Goal: Book appointment/travel/reservation

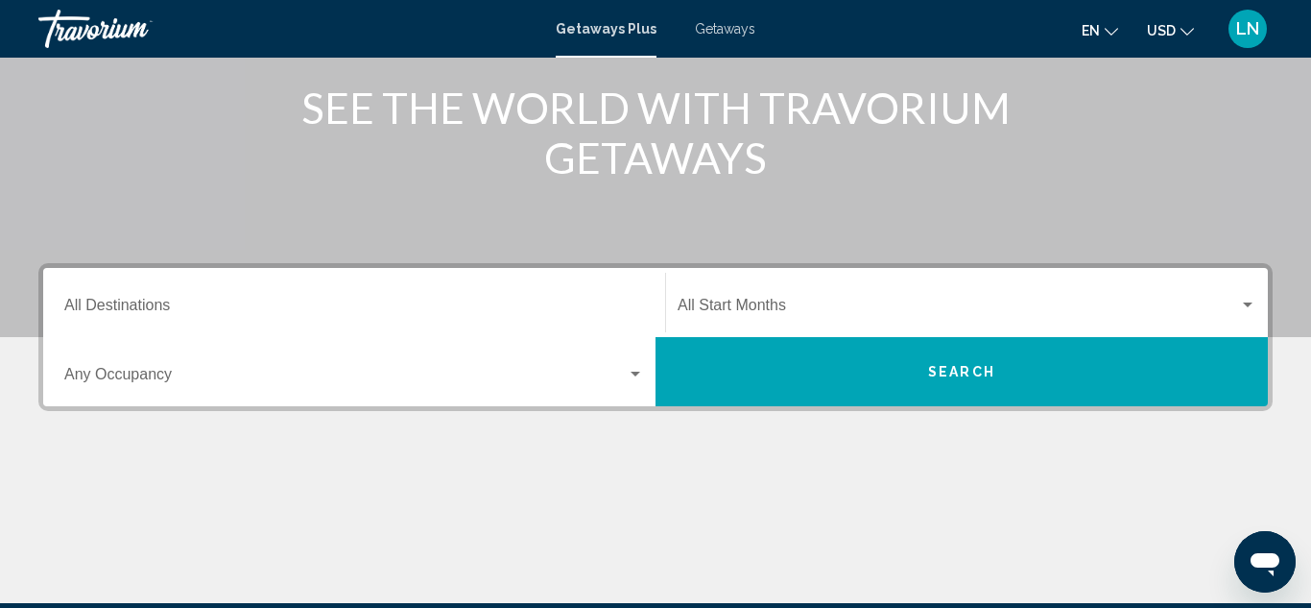
scroll to position [244, 0]
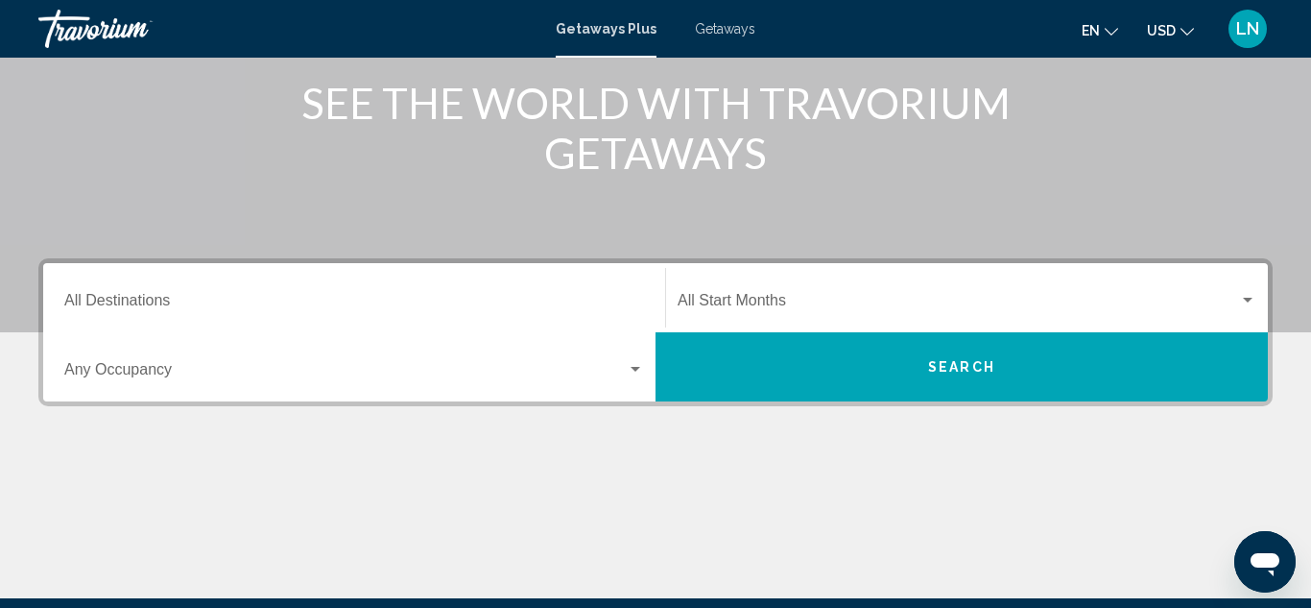
click at [970, 365] on span "Search" at bounding box center [961, 367] width 67 height 15
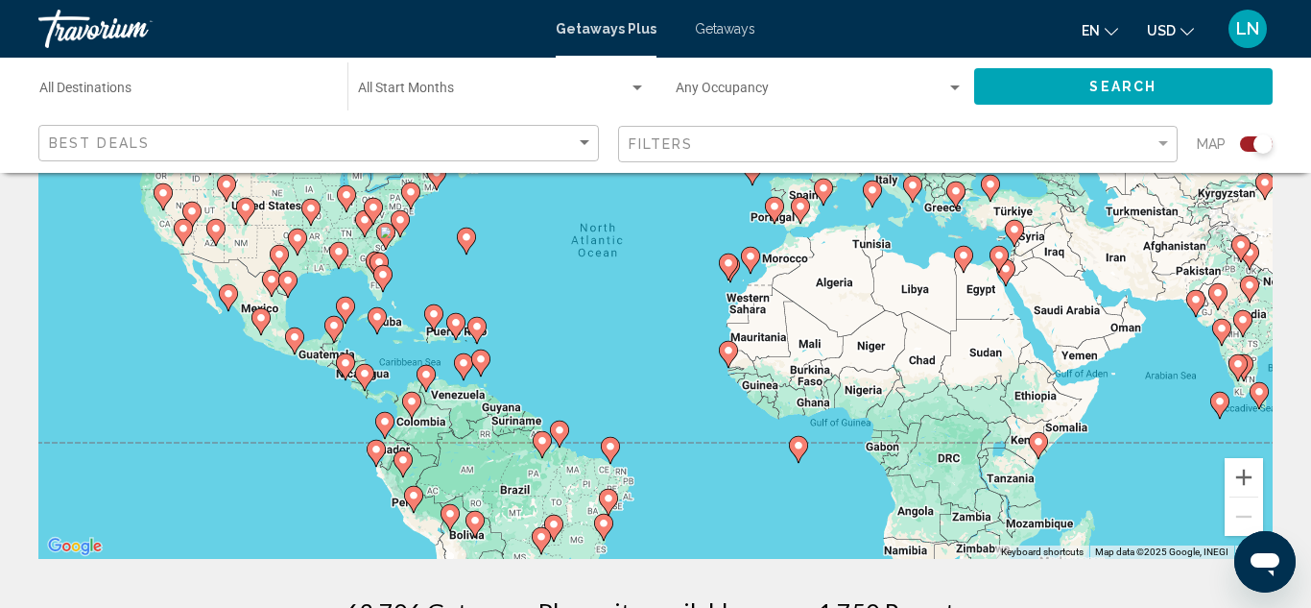
scroll to position [210, 0]
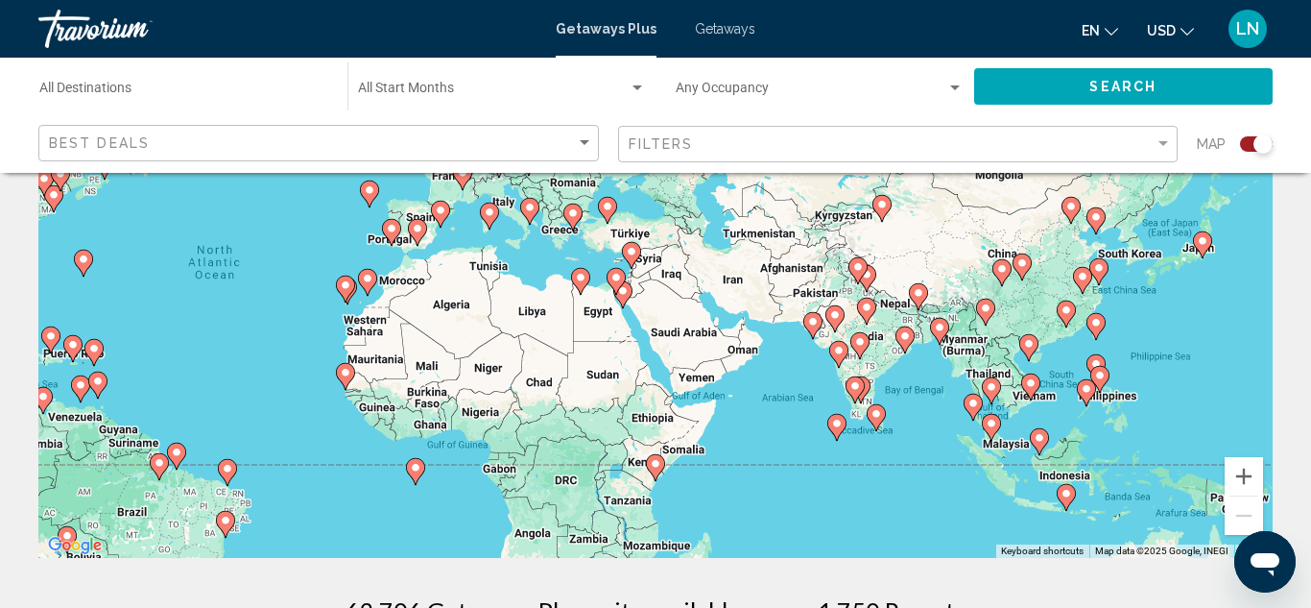
click at [1195, 257] on div "To activate drag with keyboard, press Alt + Enter. Once in keyboard drag state,…" at bounding box center [655, 270] width 1234 height 576
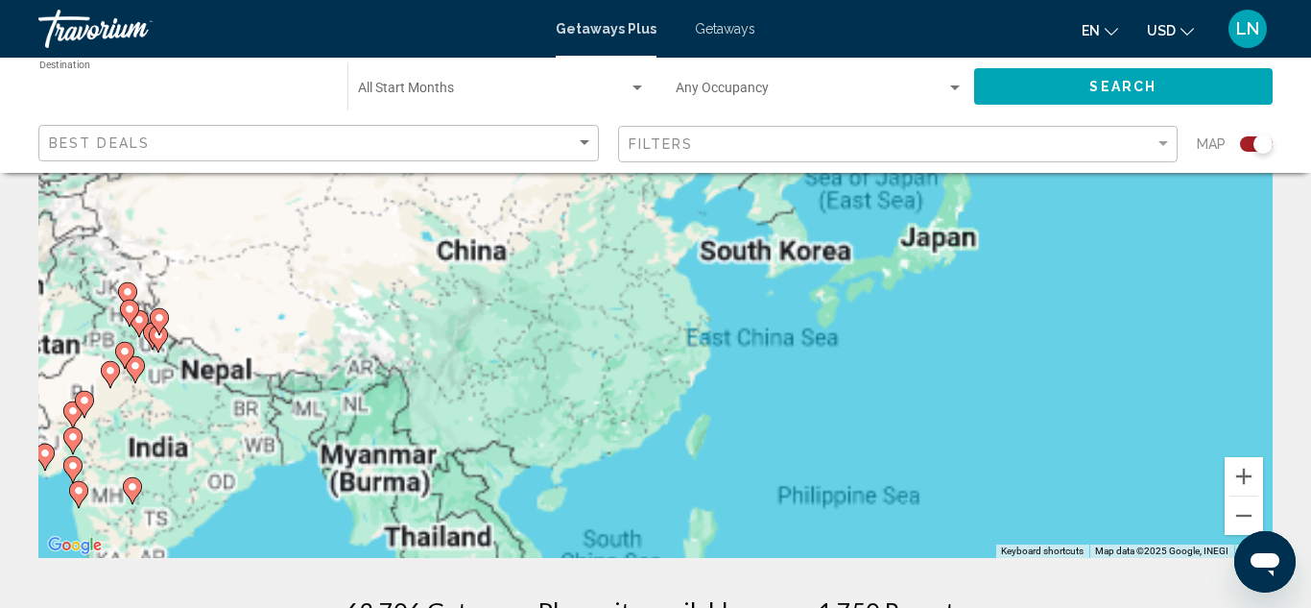
type input "**********"
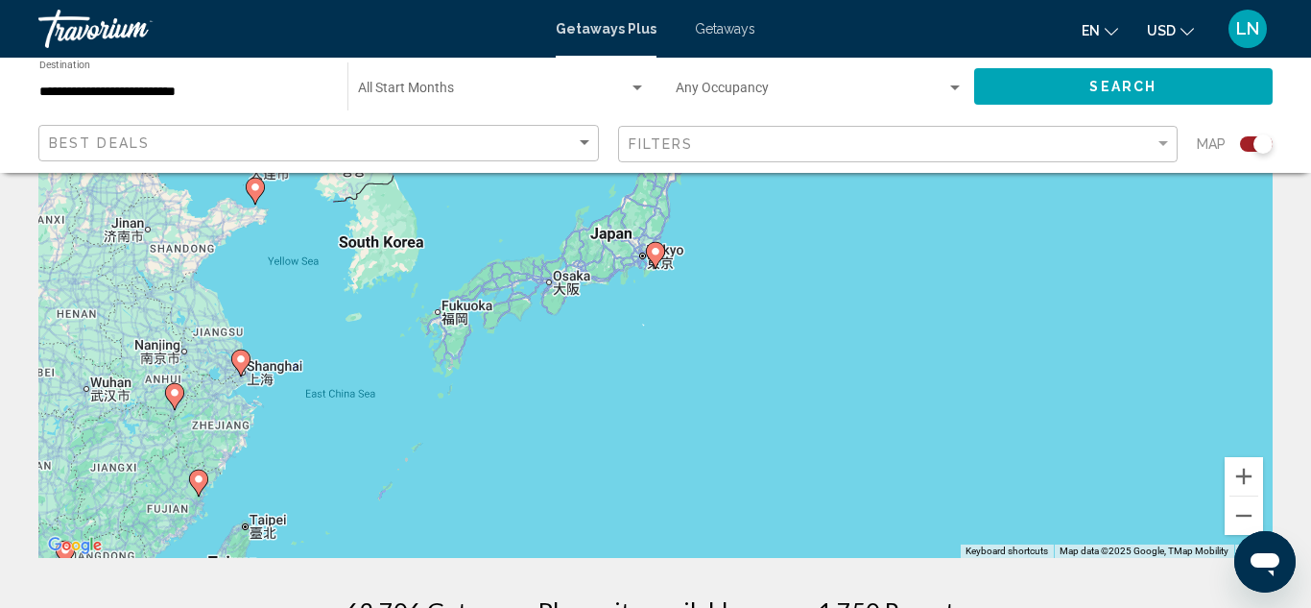
click at [615, 239] on div "To activate drag with keyboard, press Alt + Enter. Once in keyboard drag state,…" at bounding box center [655, 270] width 1234 height 576
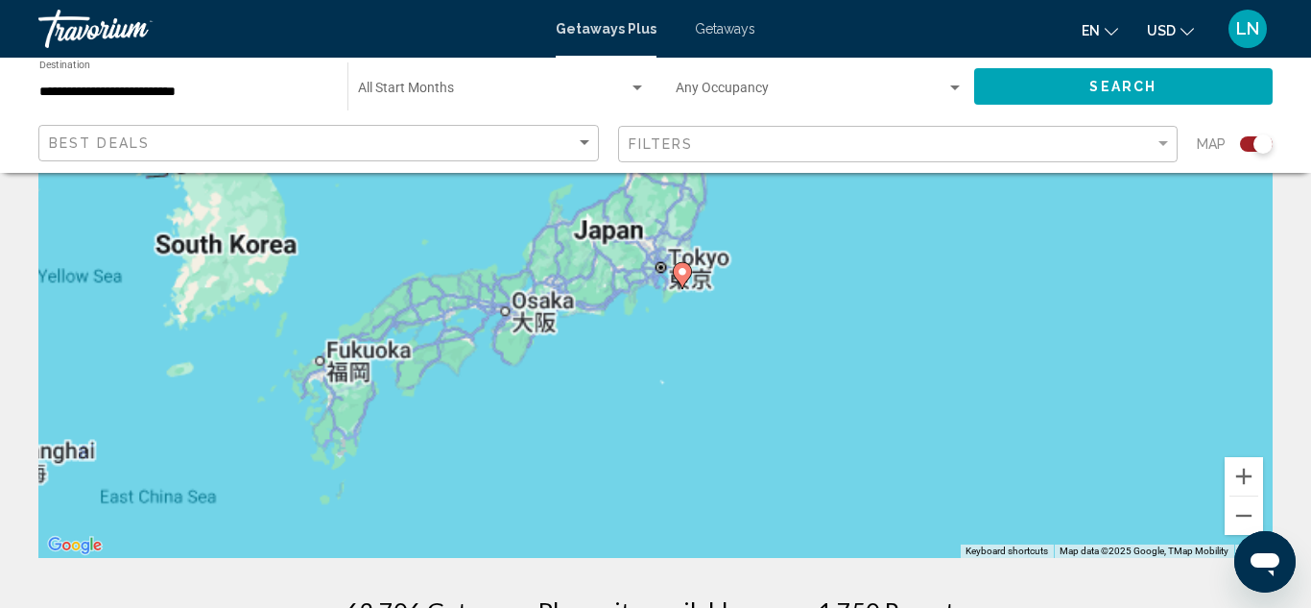
click at [615, 239] on div "To activate drag with keyboard, press Alt + Enter. Once in keyboard drag state,…" at bounding box center [655, 270] width 1234 height 576
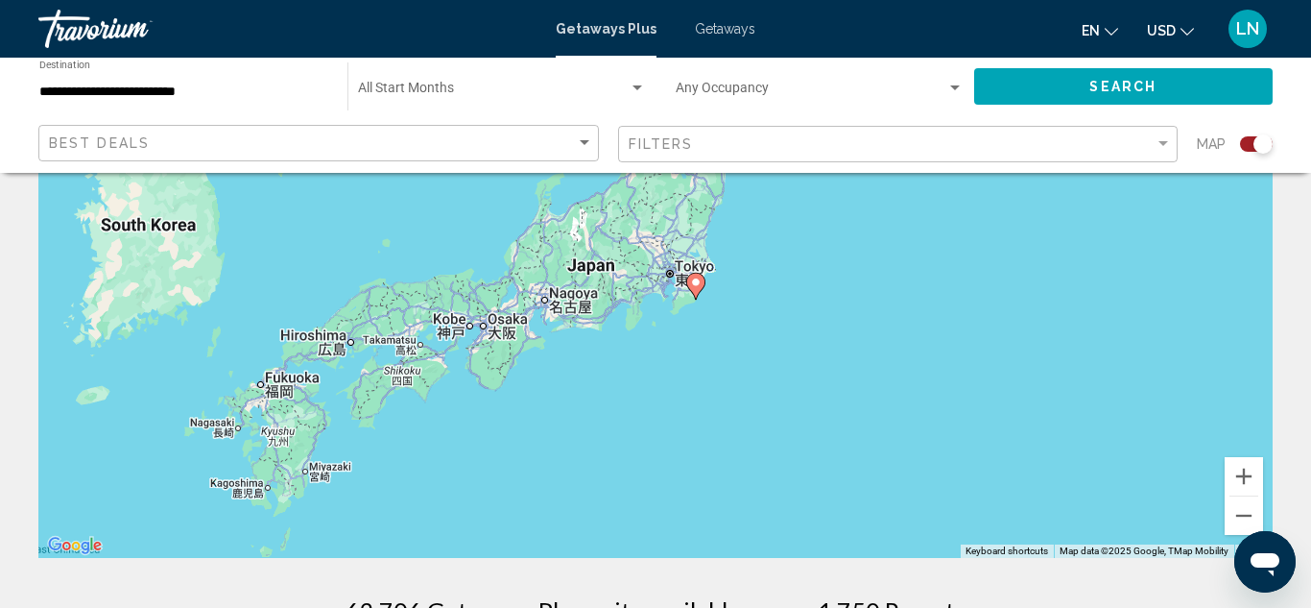
click at [680, 318] on div "To activate drag with keyboard, press Alt + Enter. Once in keyboard drag state,…" at bounding box center [655, 270] width 1234 height 576
click at [516, 350] on div "To activate drag with keyboard, press Alt + Enter. Once in keyboard drag state,…" at bounding box center [655, 270] width 1234 height 576
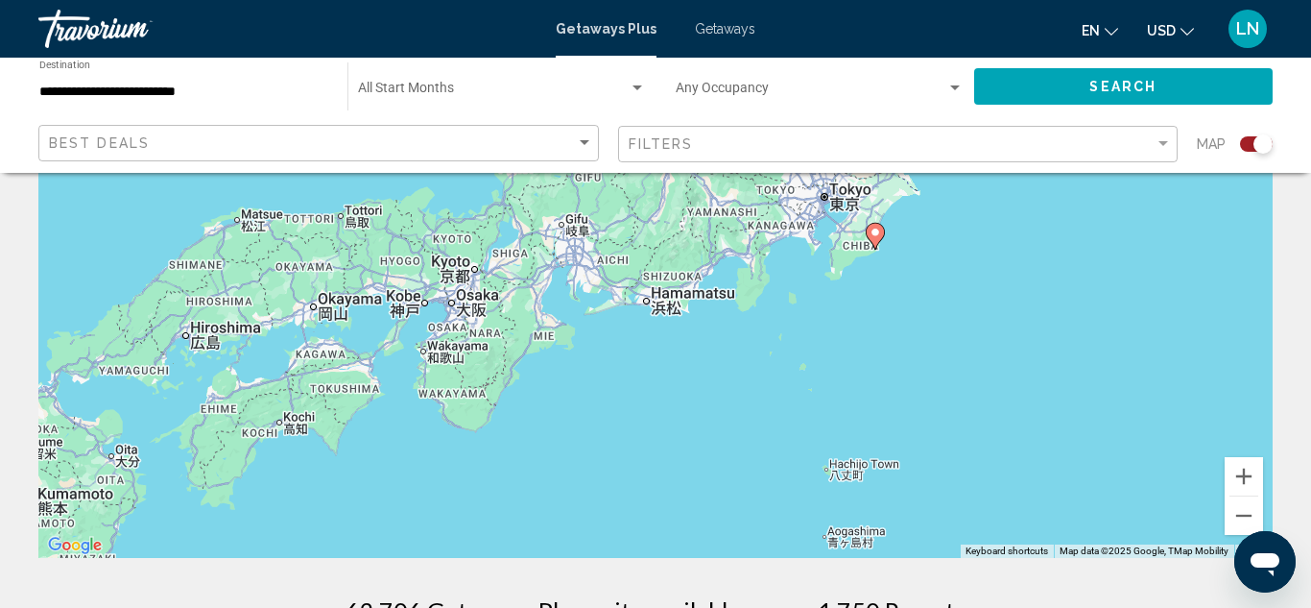
click at [535, 358] on div "To activate drag with keyboard, press Alt + Enter. Once in keyboard drag state,…" at bounding box center [655, 270] width 1234 height 576
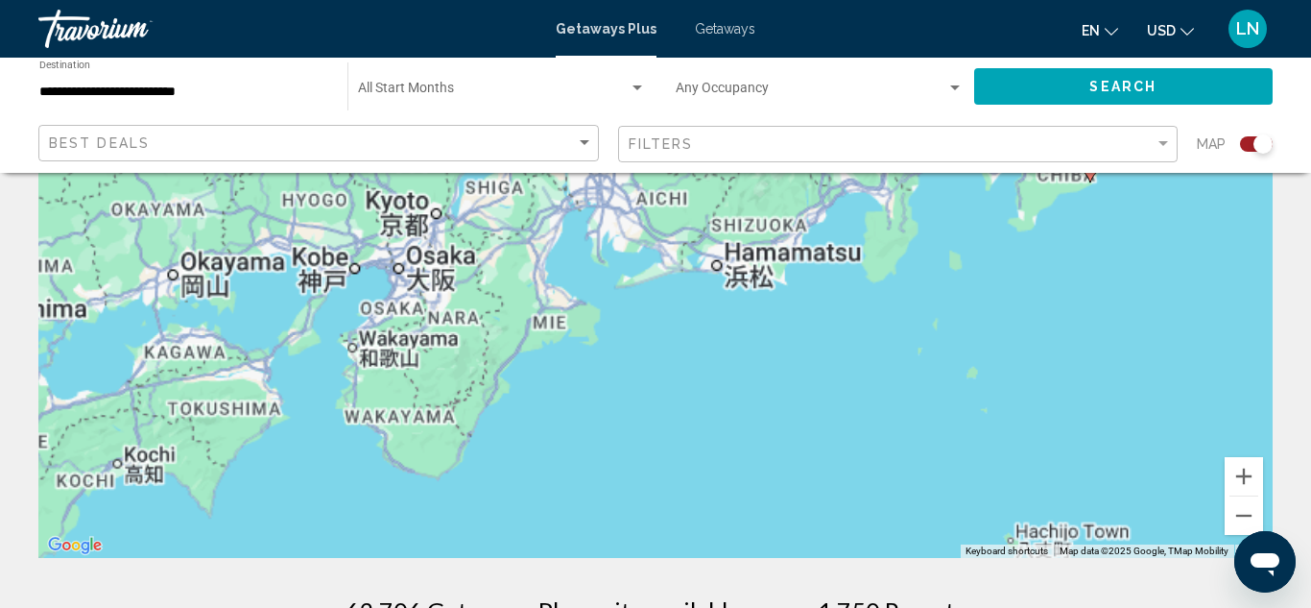
click at [535, 358] on div "To activate drag with keyboard, press Alt + Enter. Once in keyboard drag state,…" at bounding box center [655, 270] width 1234 height 576
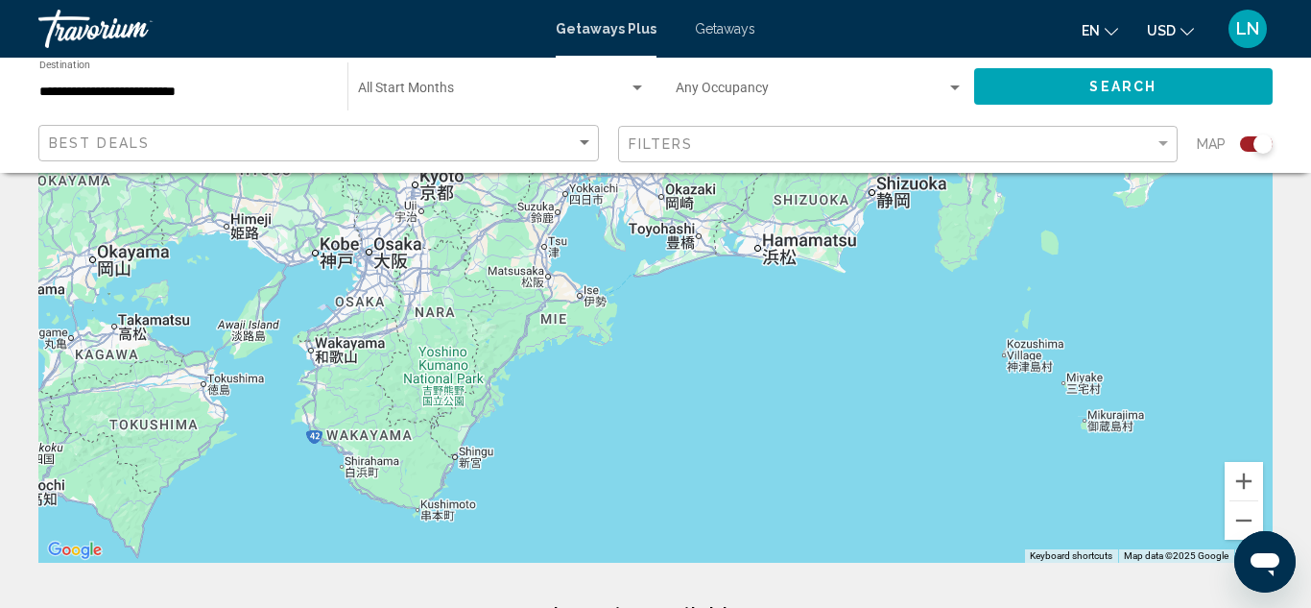
scroll to position [203, 0]
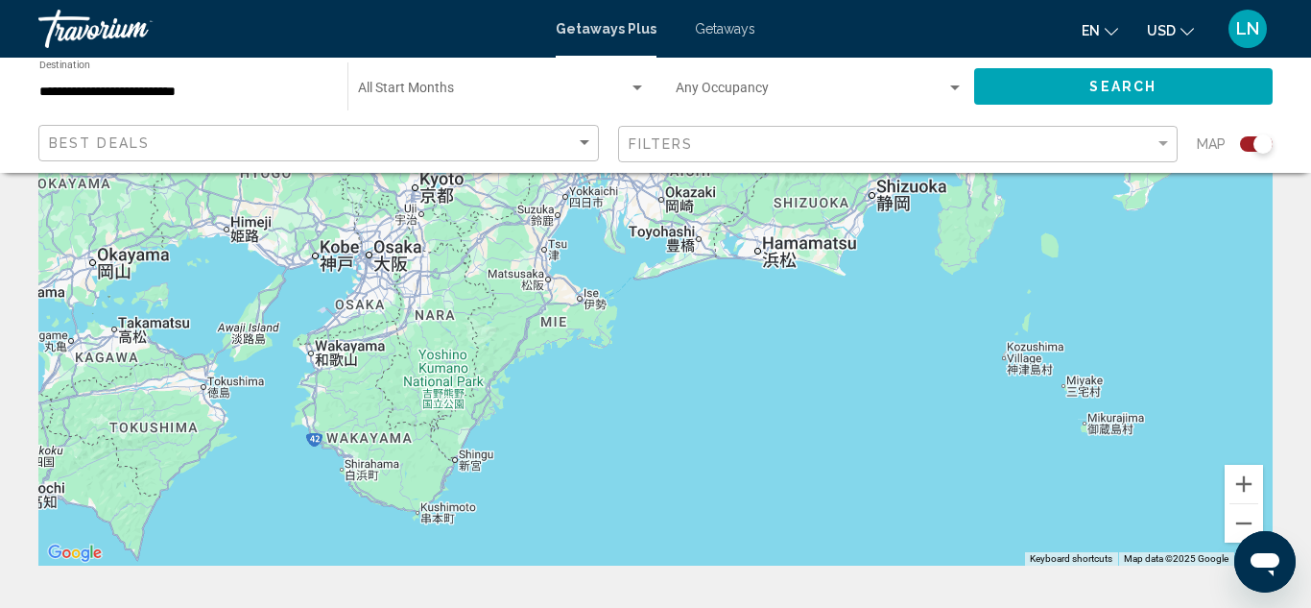
click at [491, 402] on div "To activate drag with keyboard, press Alt + Enter. Once in keyboard drag state,…" at bounding box center [655, 277] width 1234 height 576
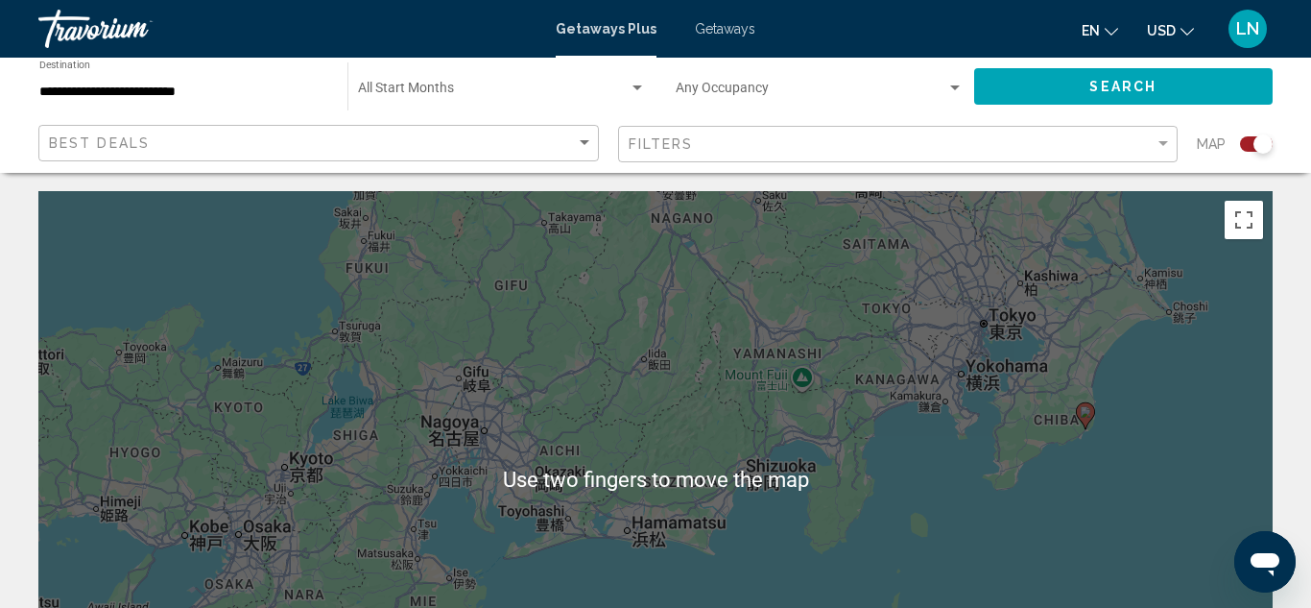
scroll to position [0, 0]
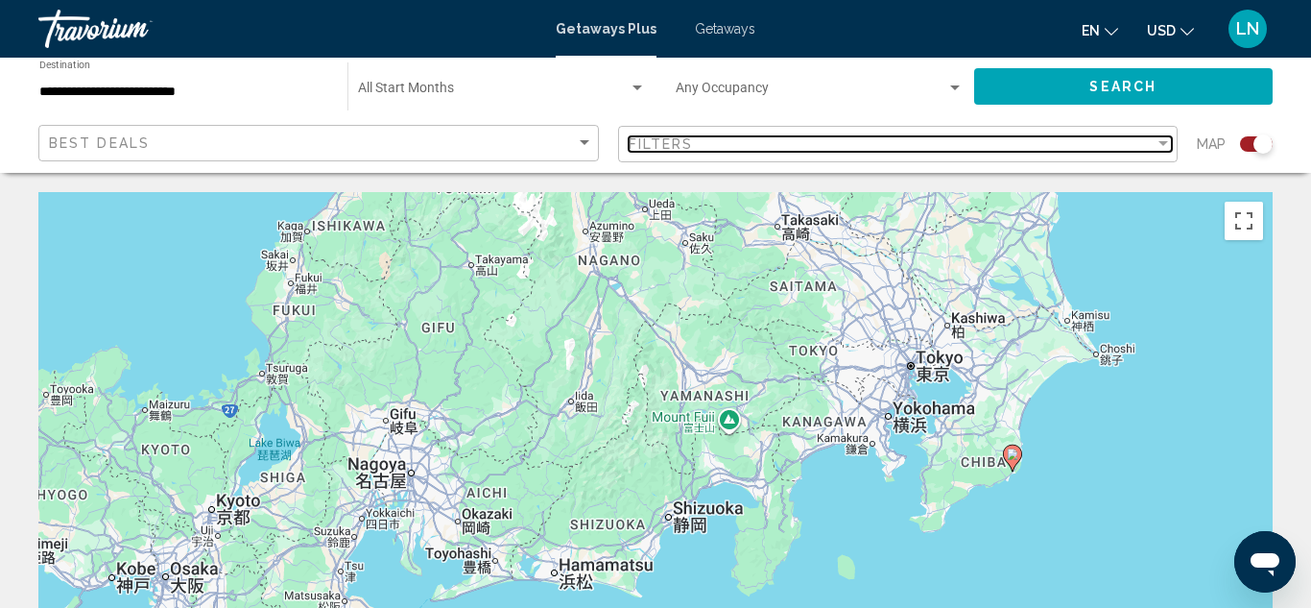
click at [668, 147] on span "Filters" at bounding box center [661, 143] width 65 height 15
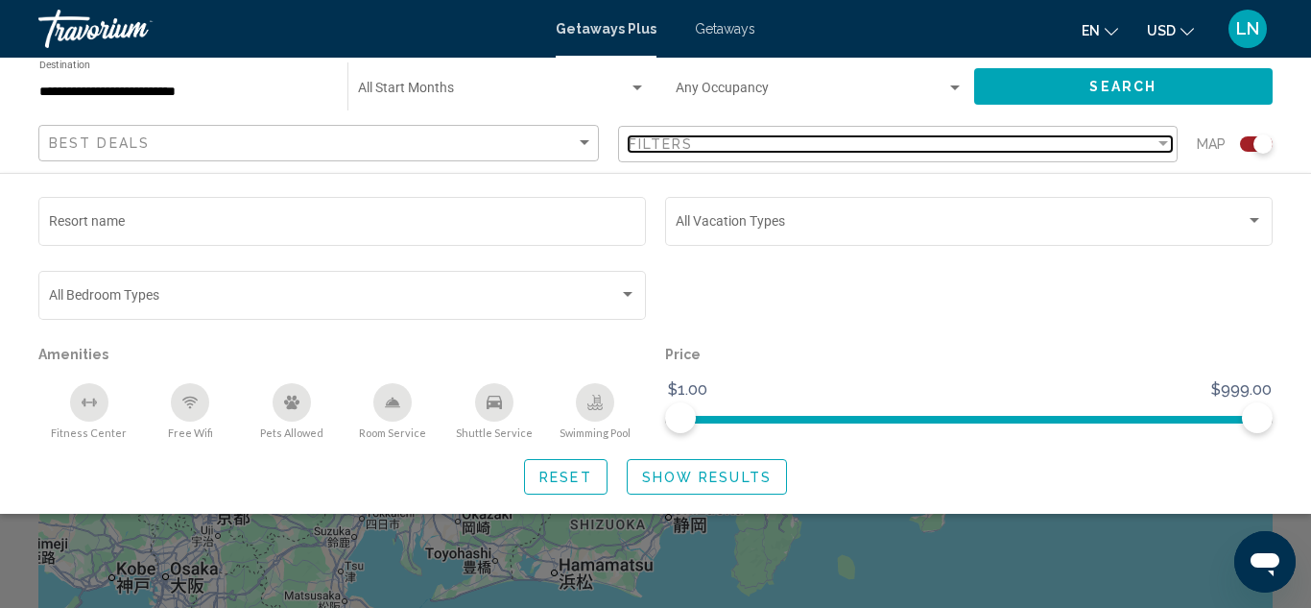
click at [668, 147] on span "Filters" at bounding box center [661, 143] width 65 height 15
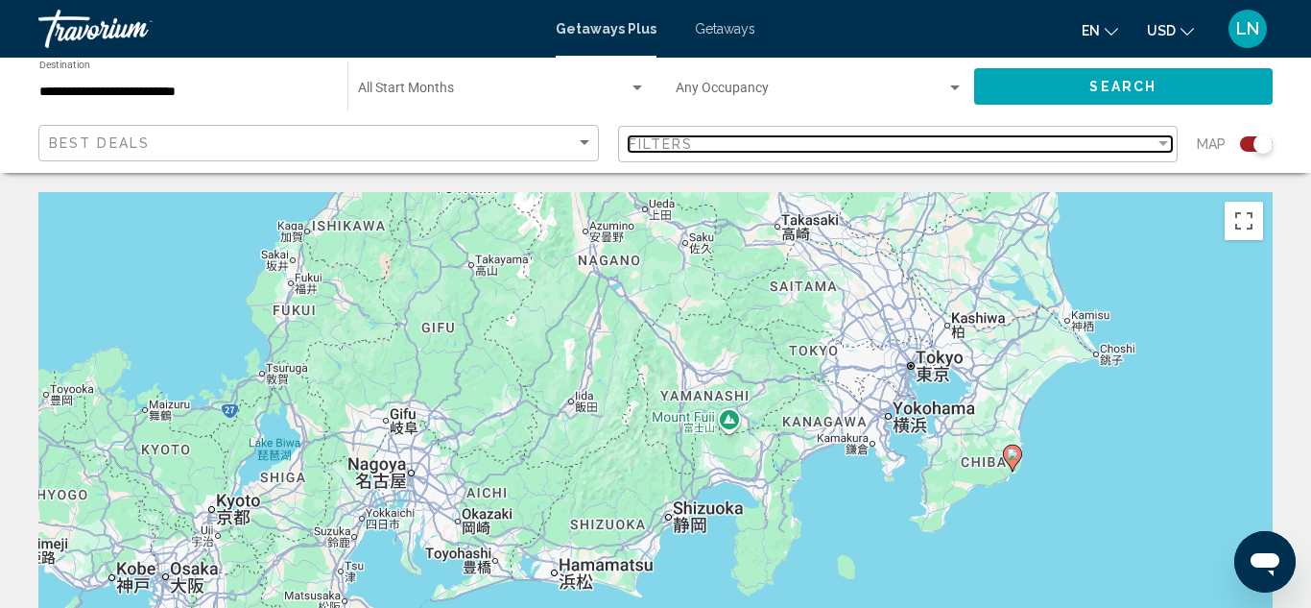
click at [668, 147] on span "Filters" at bounding box center [661, 143] width 65 height 15
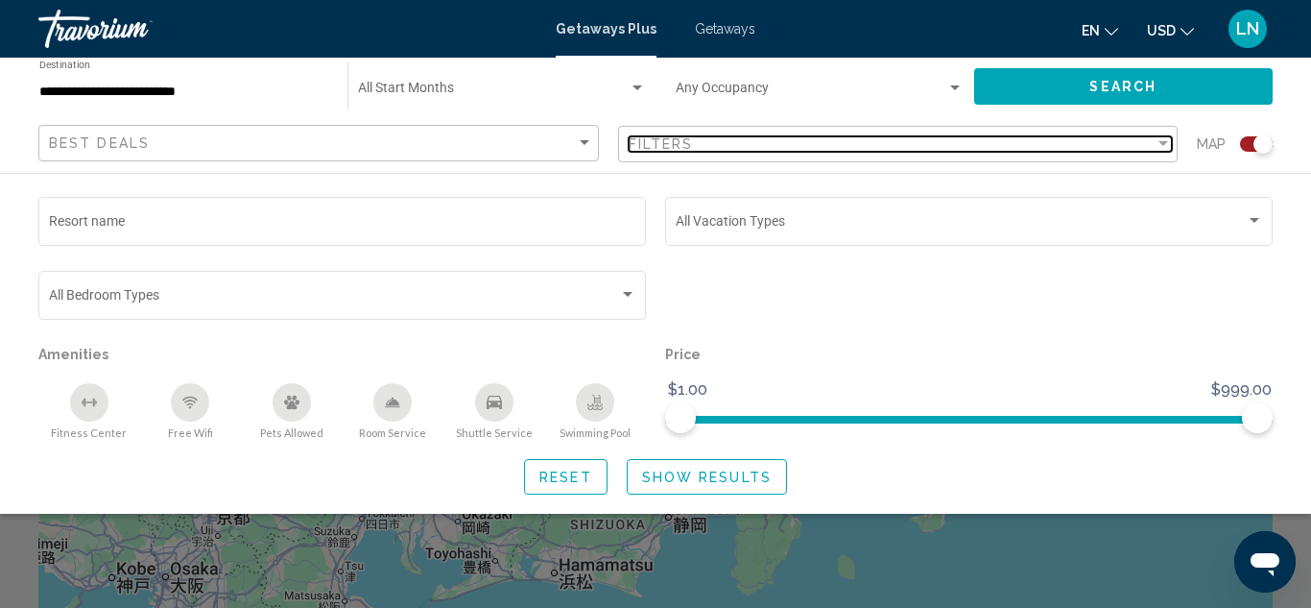
click at [668, 147] on span "Filters" at bounding box center [661, 143] width 65 height 15
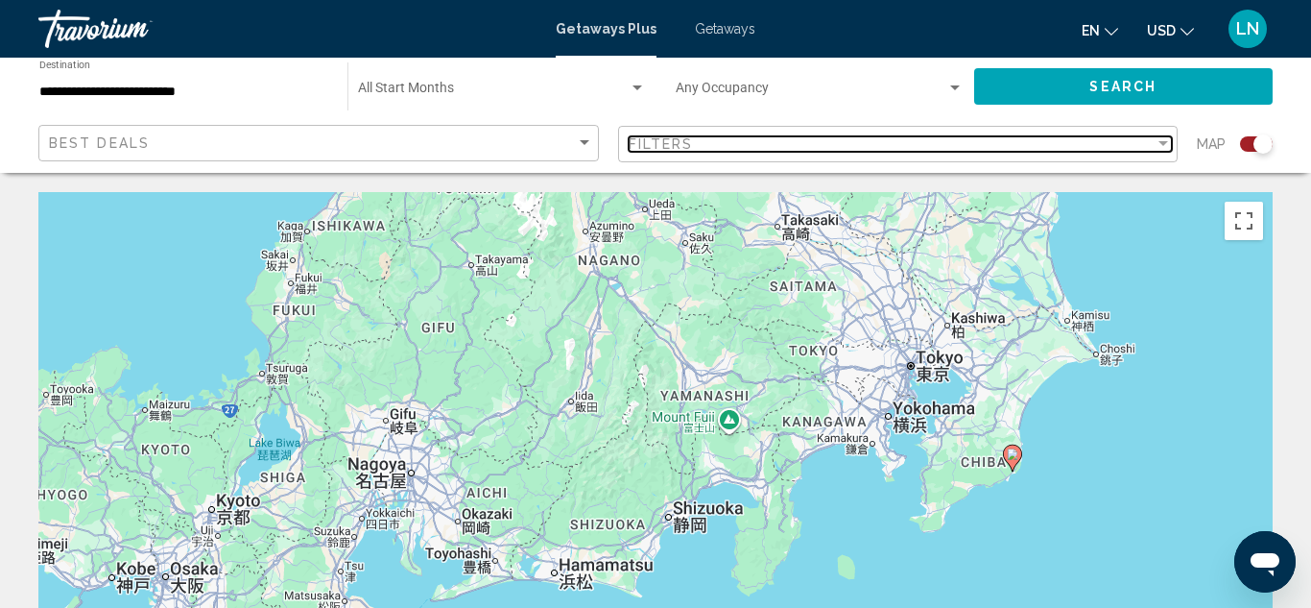
click at [668, 147] on span "Filters" at bounding box center [661, 143] width 65 height 15
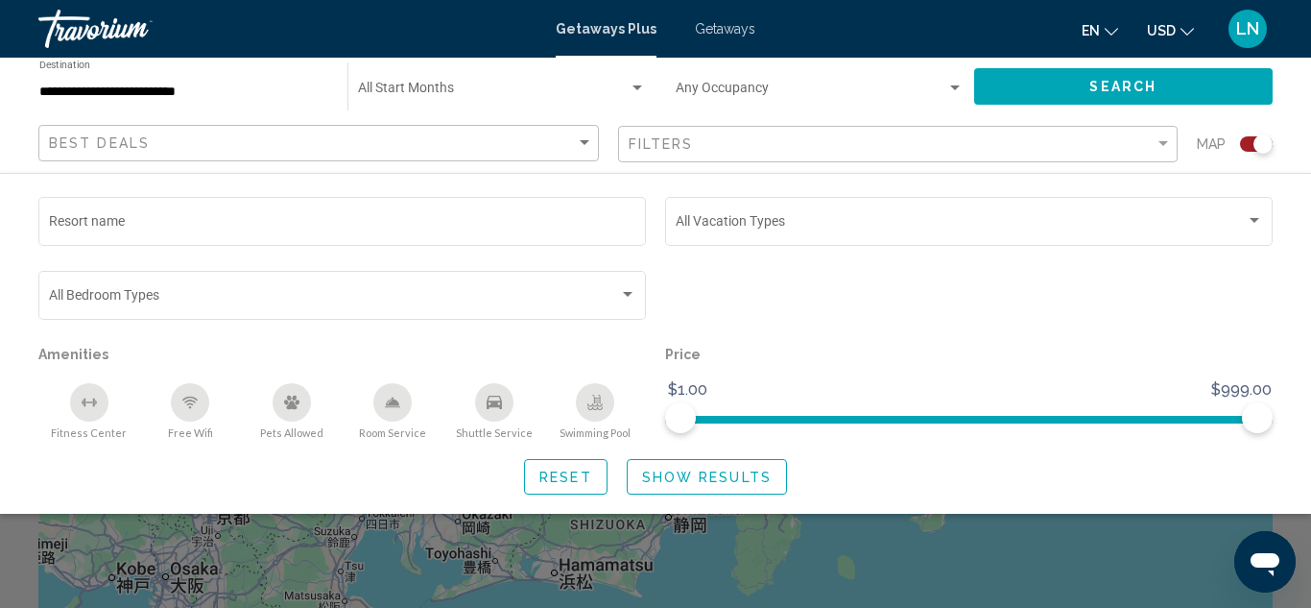
click at [398, 131] on div "Best Deals" at bounding box center [321, 144] width 544 height 36
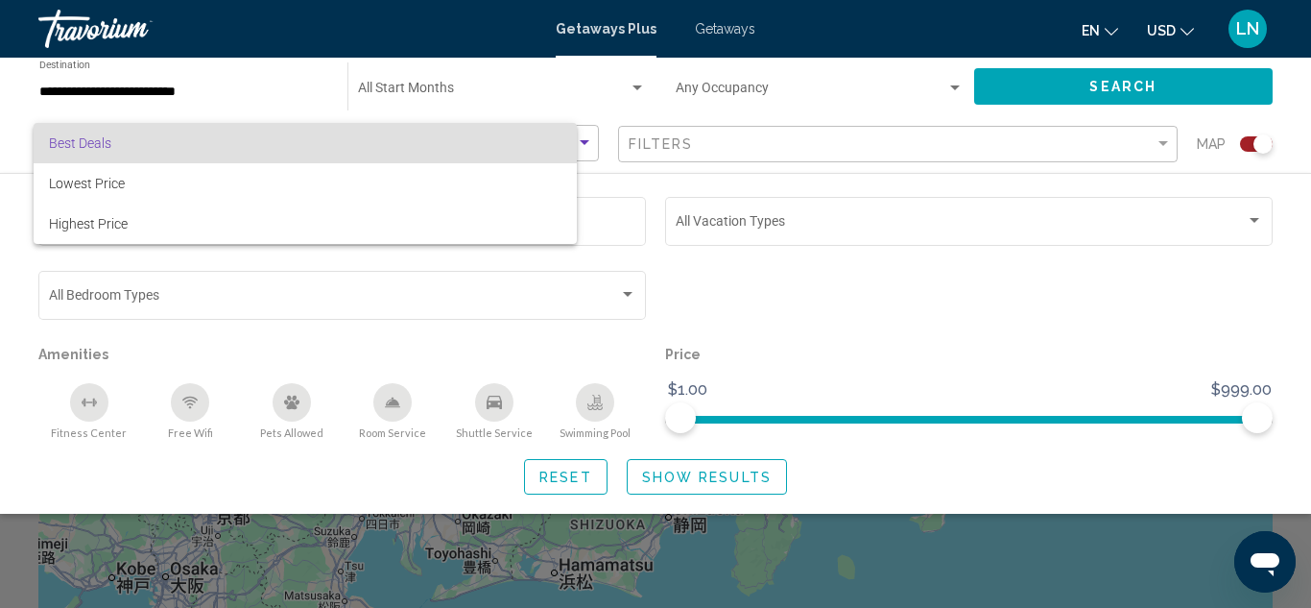
click at [398, 131] on span "Best Deals" at bounding box center [305, 143] width 512 height 40
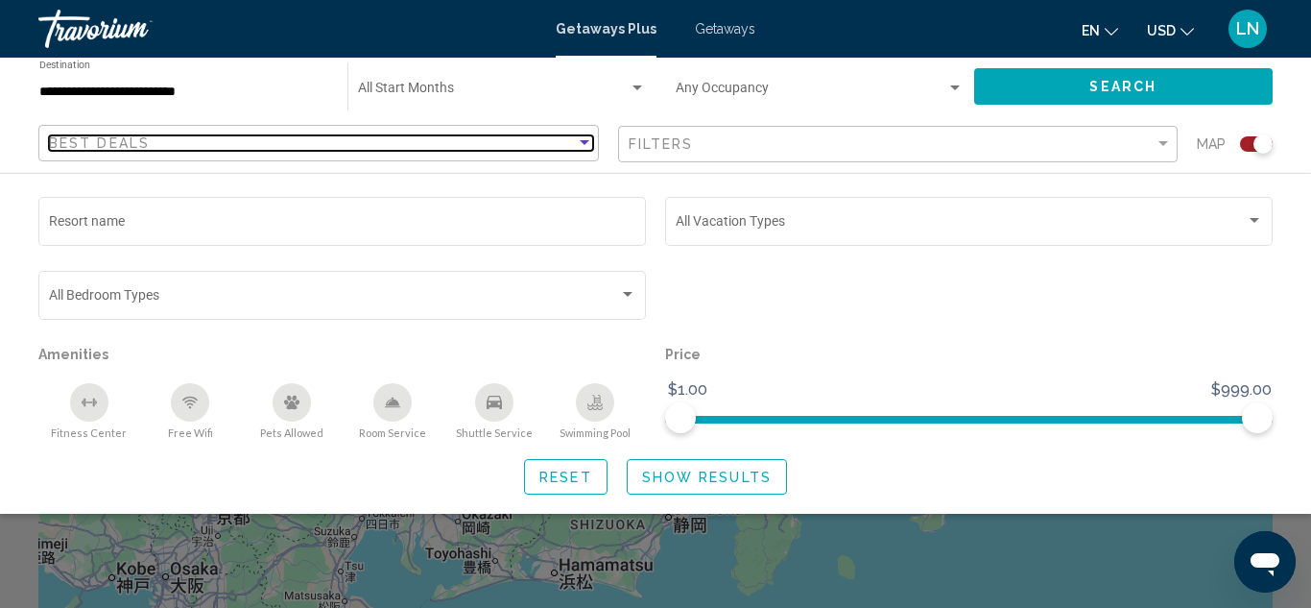
click at [579, 147] on div "Sort by" at bounding box center [584, 142] width 17 height 15
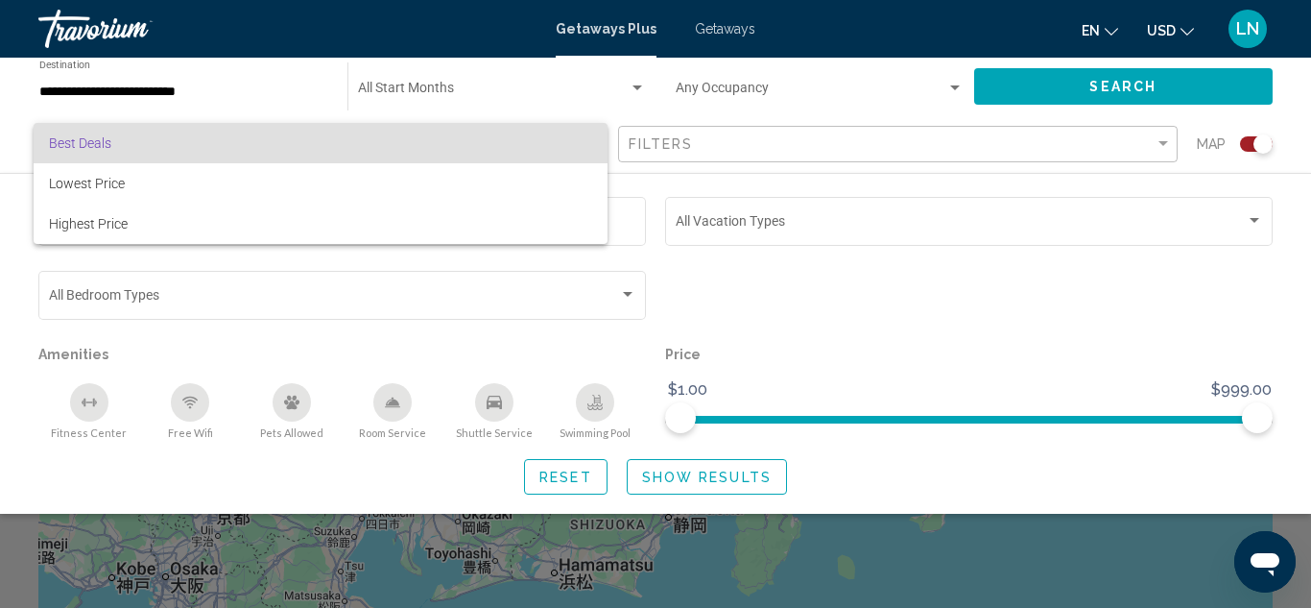
click at [809, 100] on div at bounding box center [655, 304] width 1311 height 608
